Goal: Communication & Community: Answer question/provide support

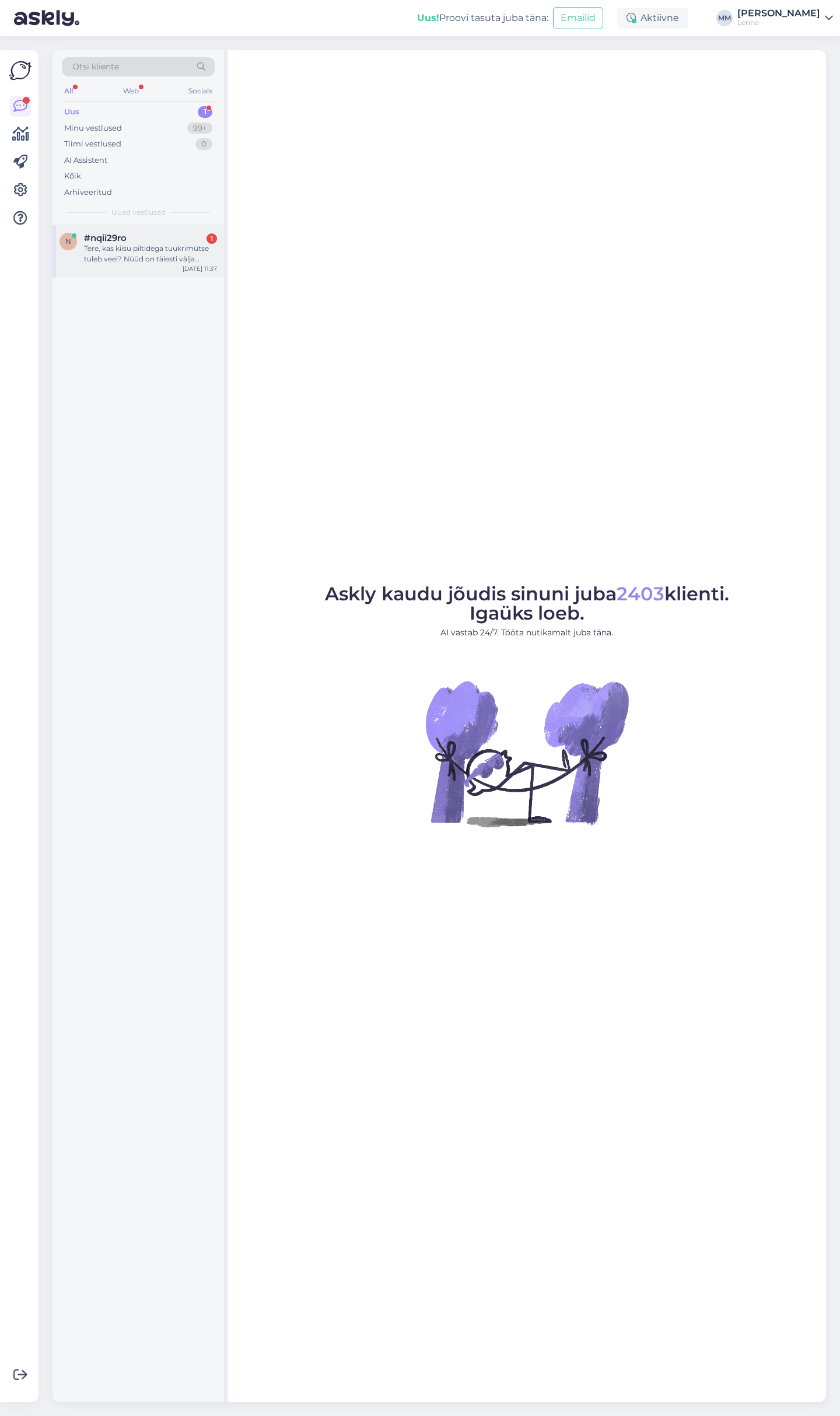
click at [136, 243] on div "Tere, kas kiisu piltidega tuukrimütse tuleb veel? Nüüd on täiesti välja müüdud" at bounding box center [151, 253] width 133 height 21
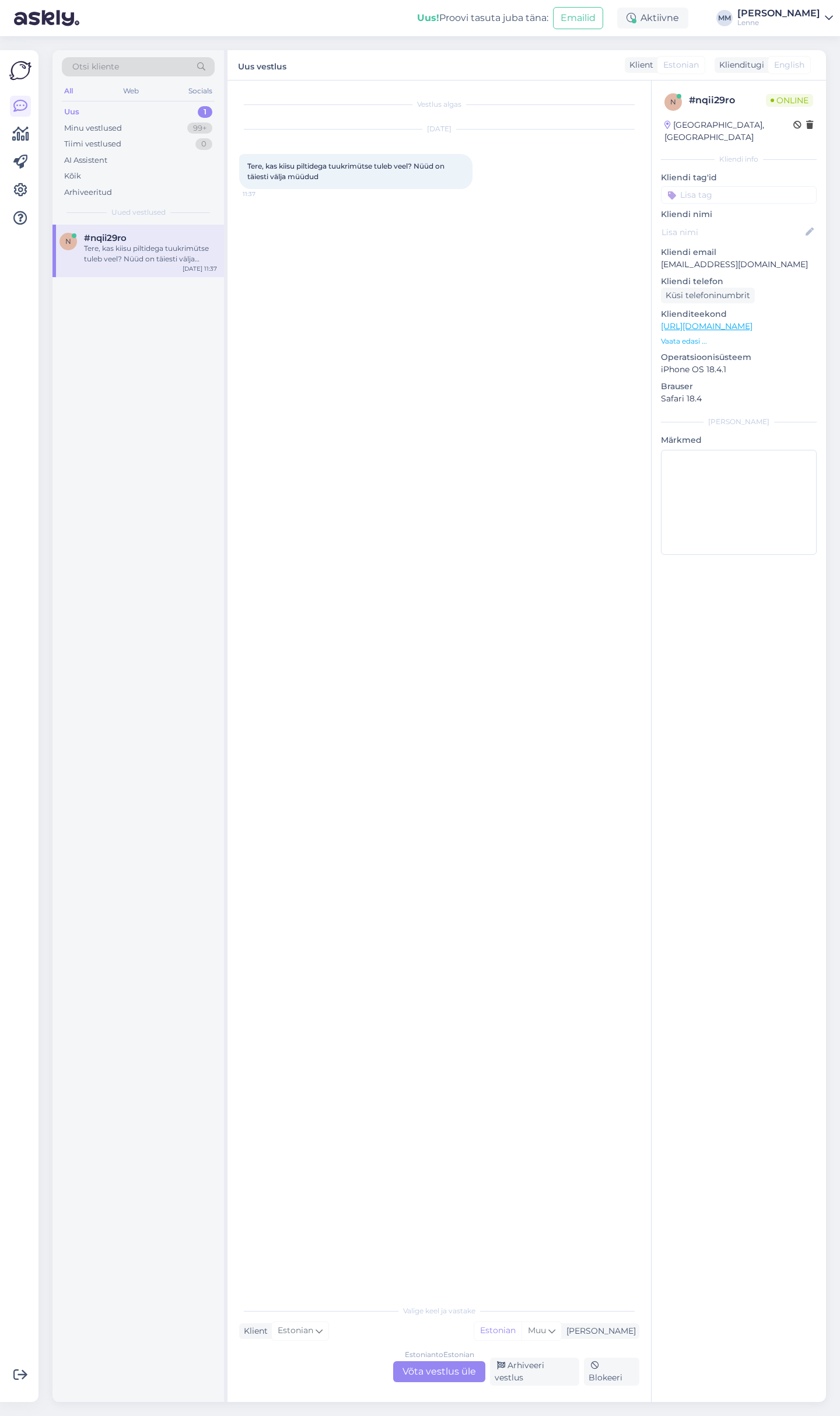
click at [753, 321] on link "[URL][DOMAIN_NAME]" at bounding box center [706, 327] width 91 height 11
click at [434, 1374] on div "Estonian to Estonian Võta vestlus üle" at bounding box center [439, 1372] width 92 height 21
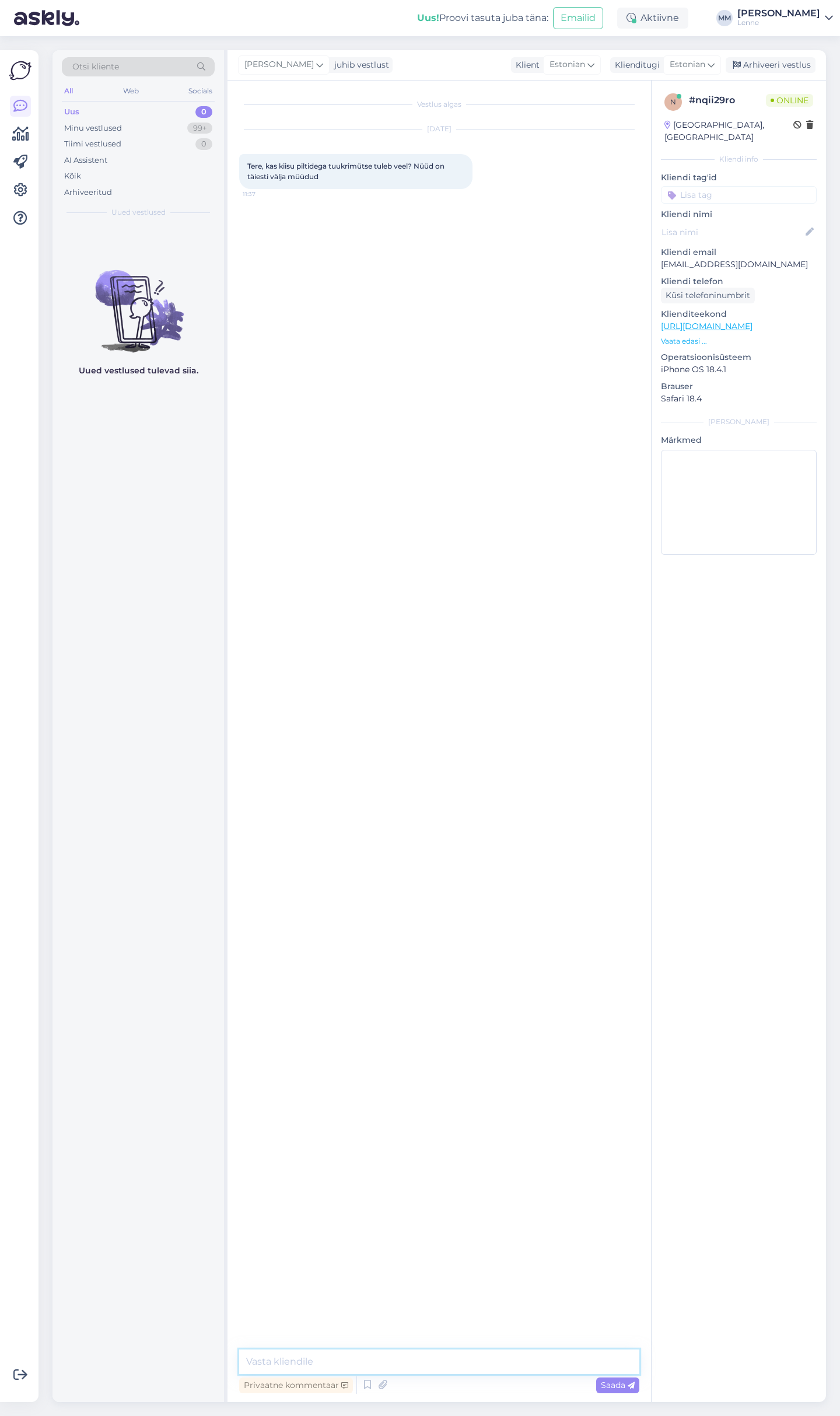
click at [404, 1369] on textarea at bounding box center [439, 1362] width 400 height 25
click at [727, 320] on p "[URL][DOMAIN_NAME]" at bounding box center [738, 327] width 156 height 12
click at [729, 321] on link "[URL][DOMAIN_NAME]" at bounding box center [706, 327] width 91 height 11
click at [280, 1360] on textarea at bounding box center [439, 1362] width 400 height 25
type textarea "Tere, millist printi te täpsemalt silmas peate ?"
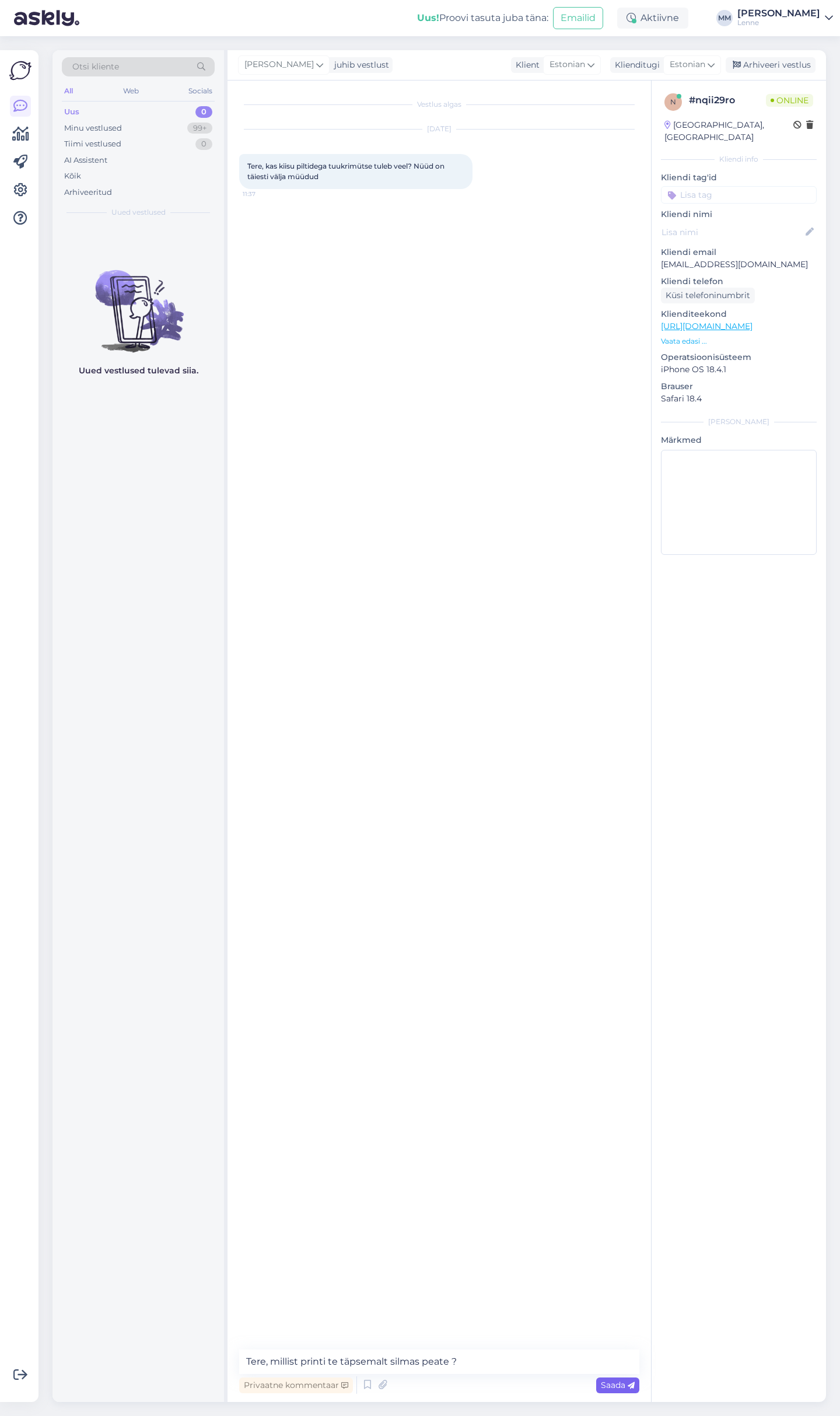
click at [609, 1383] on span "Saada" at bounding box center [618, 1385] width 34 height 11
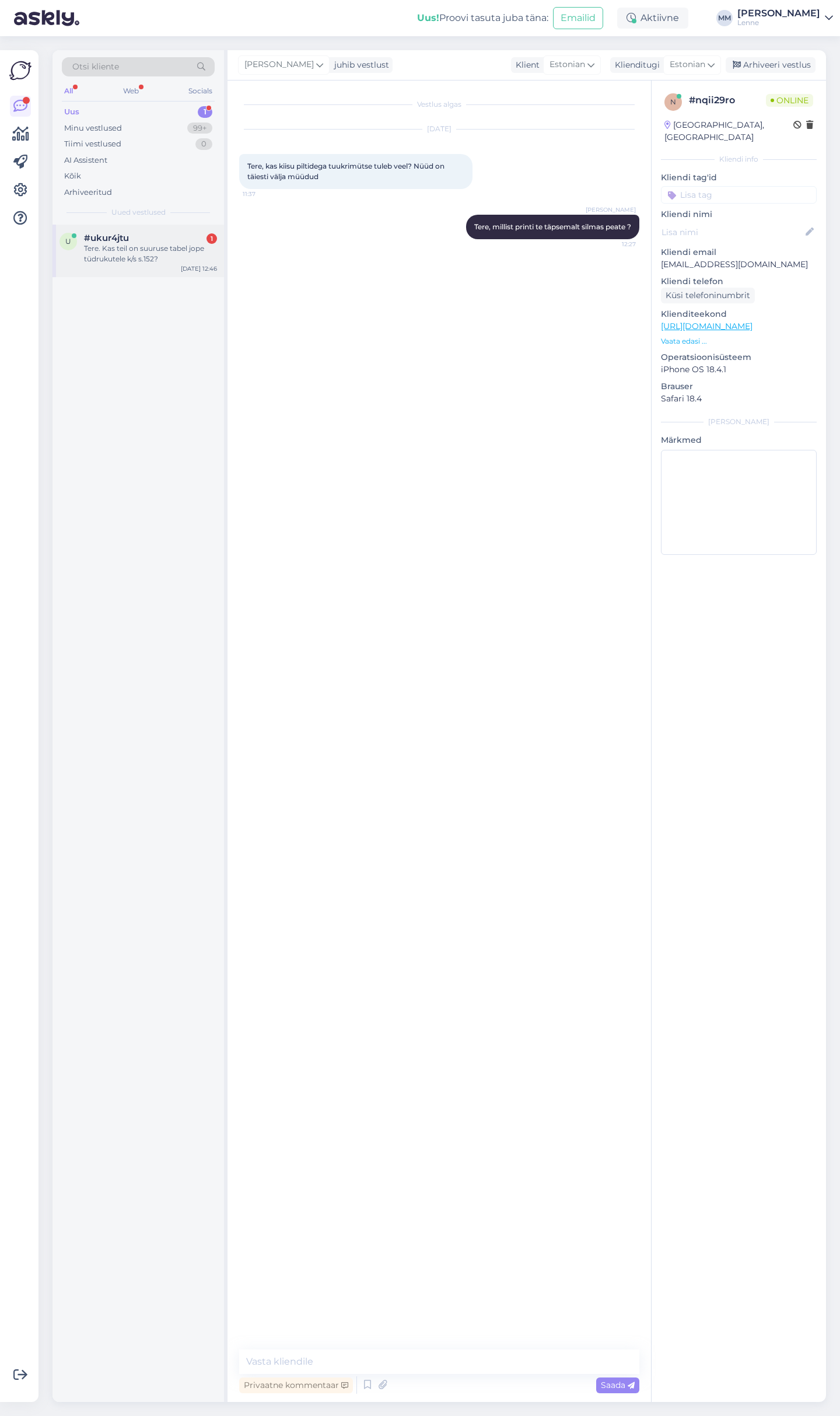
click at [148, 247] on div "Tere. Kas teil on suuruse tabel jope tüdrukutele k/s s.152?" at bounding box center [151, 253] width 133 height 21
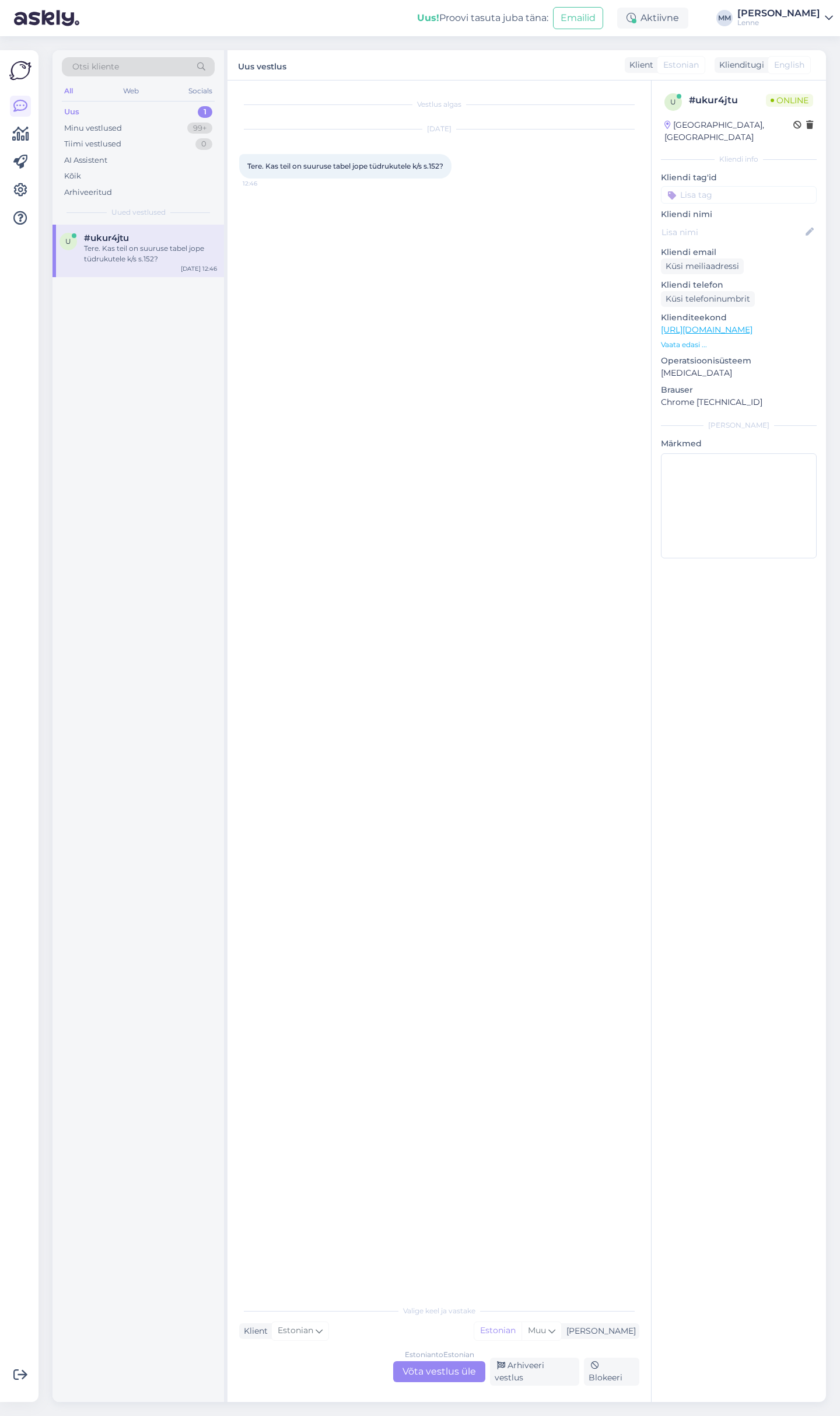
click at [455, 1373] on div "Estonian to Estonian Võta vestlus üle" at bounding box center [439, 1372] width 92 height 21
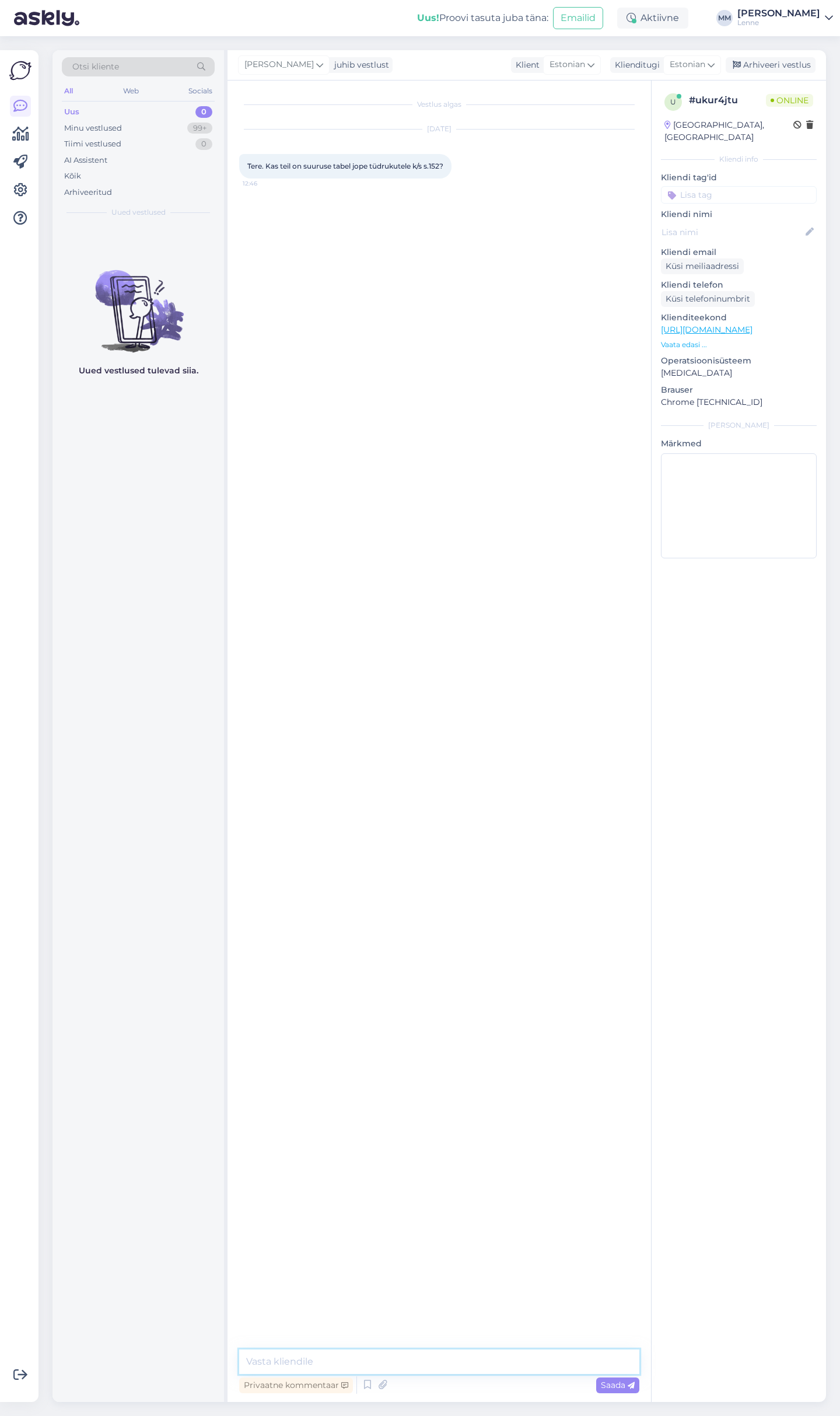
click at [366, 1366] on textarea at bounding box center [439, 1362] width 400 height 25
type textarea "Tere, kui teid huvitab [PERSON_NAME] [PERSON_NAME] mõõdud sata ."
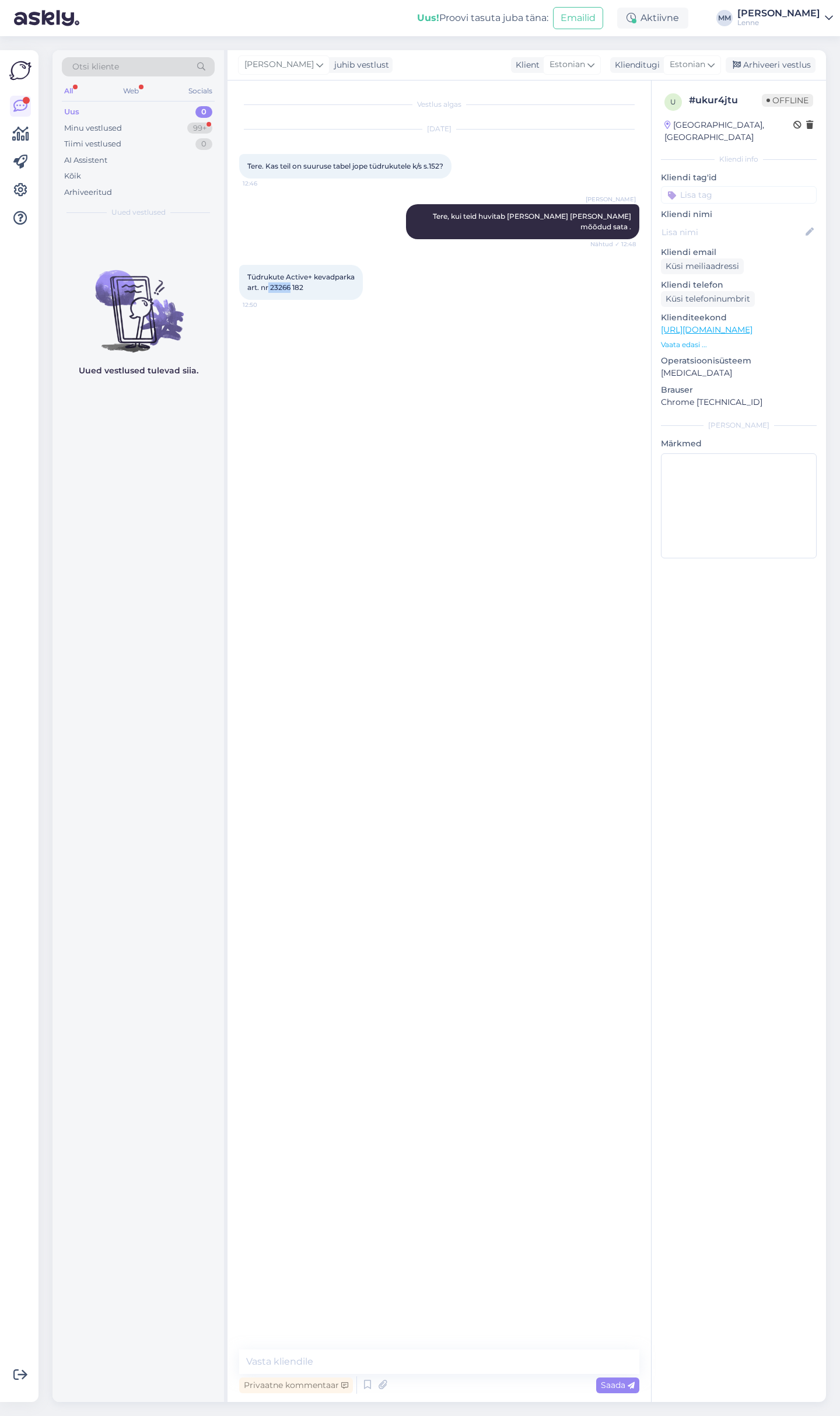
drag, startPoint x: 269, startPoint y: 278, endPoint x: 292, endPoint y: 278, distance: 23.0
click at [292, 278] on span "Tüdrukute Active+ kevadparka art. nr 23266 182" at bounding box center [301, 281] width 107 height 19
copy span "23266"
click at [311, 1367] on textarea at bounding box center [439, 1362] width 400 height 25
click at [399, 1360] on textarea at bounding box center [439, 1362] width 400 height 25
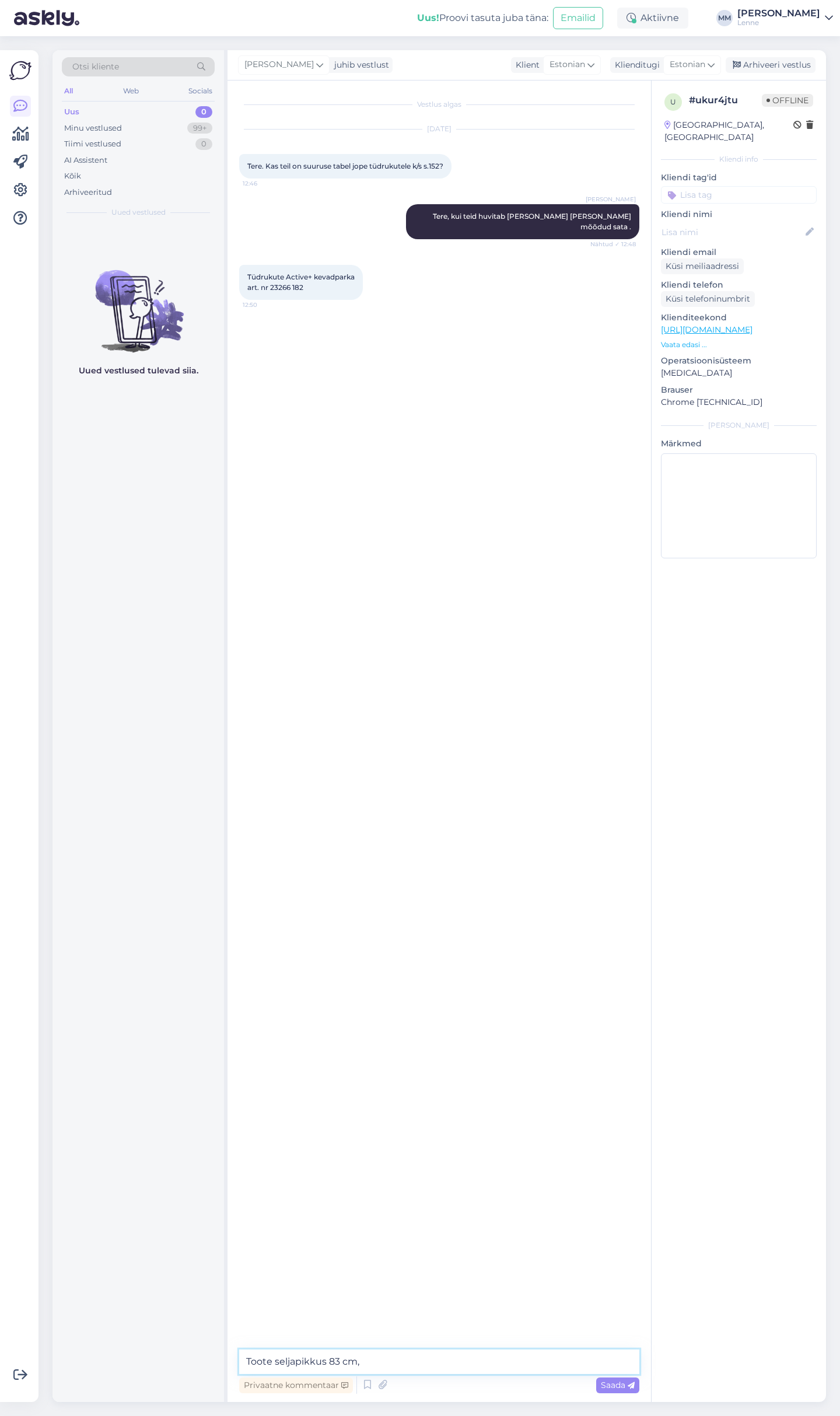
click at [395, 1363] on textarea "Toote seljapikkus 83 cm," at bounding box center [439, 1362] width 400 height 25
type textarea "Toote seljapikkus 83 cm, rindkere laius 51 cm, varruka pikkus [PERSON_NAME] 70,…"
click at [625, 1387] on span "Saada" at bounding box center [618, 1385] width 34 height 11
